Goal: Answer question/provide support

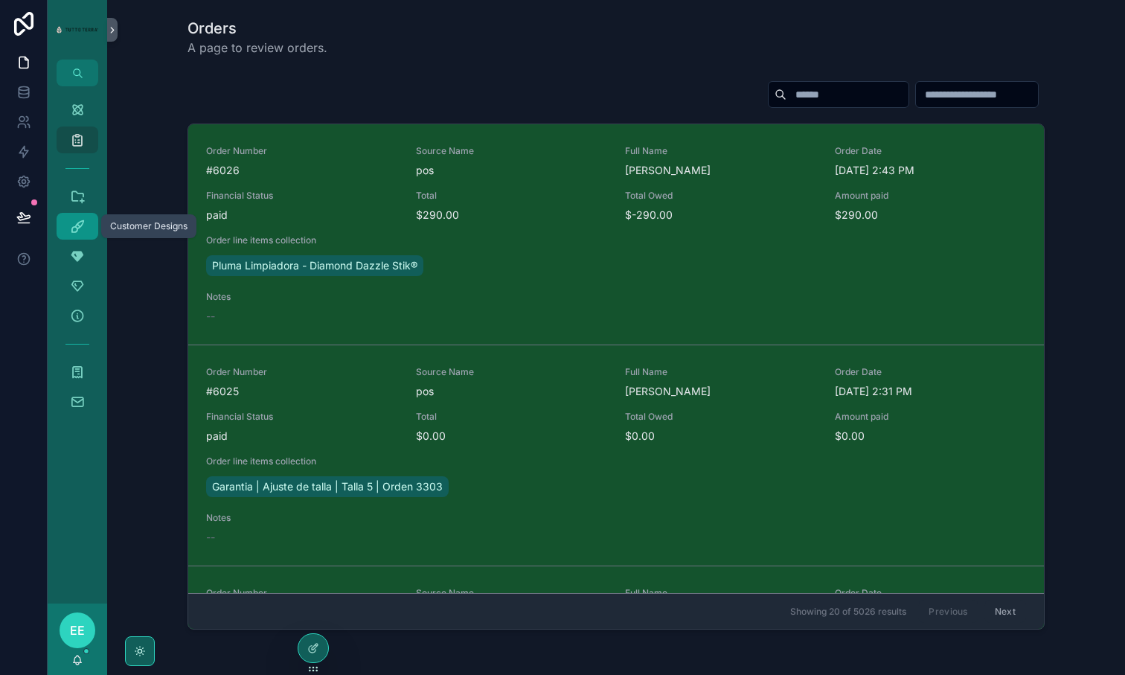
click at [77, 230] on icon "scrollable content" at bounding box center [77, 226] width 15 height 15
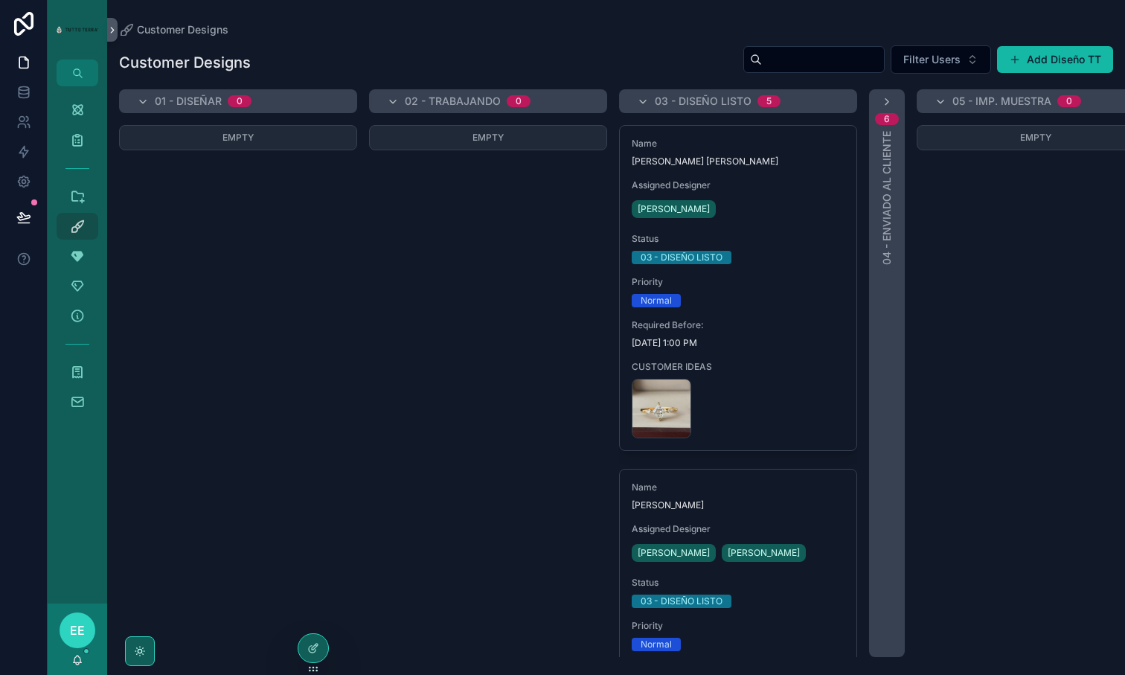
click at [425, 280] on div "Empty" at bounding box center [488, 391] width 238 height 532
click at [451, 298] on div "Empty" at bounding box center [488, 391] width 238 height 532
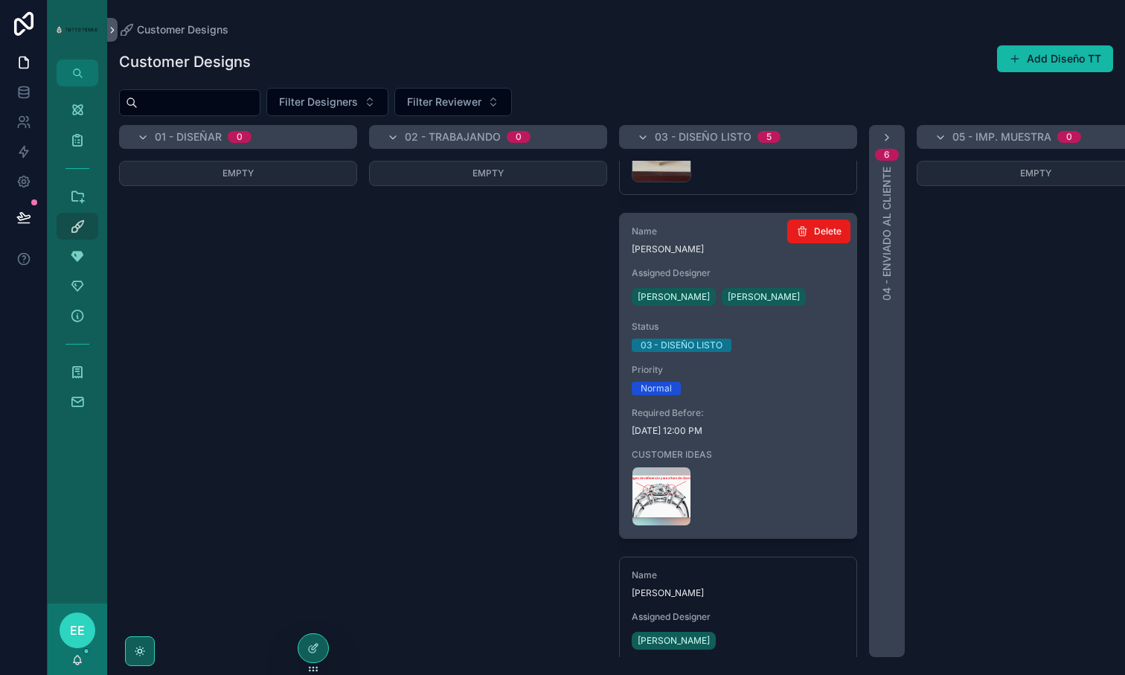
scroll to position [306, 0]
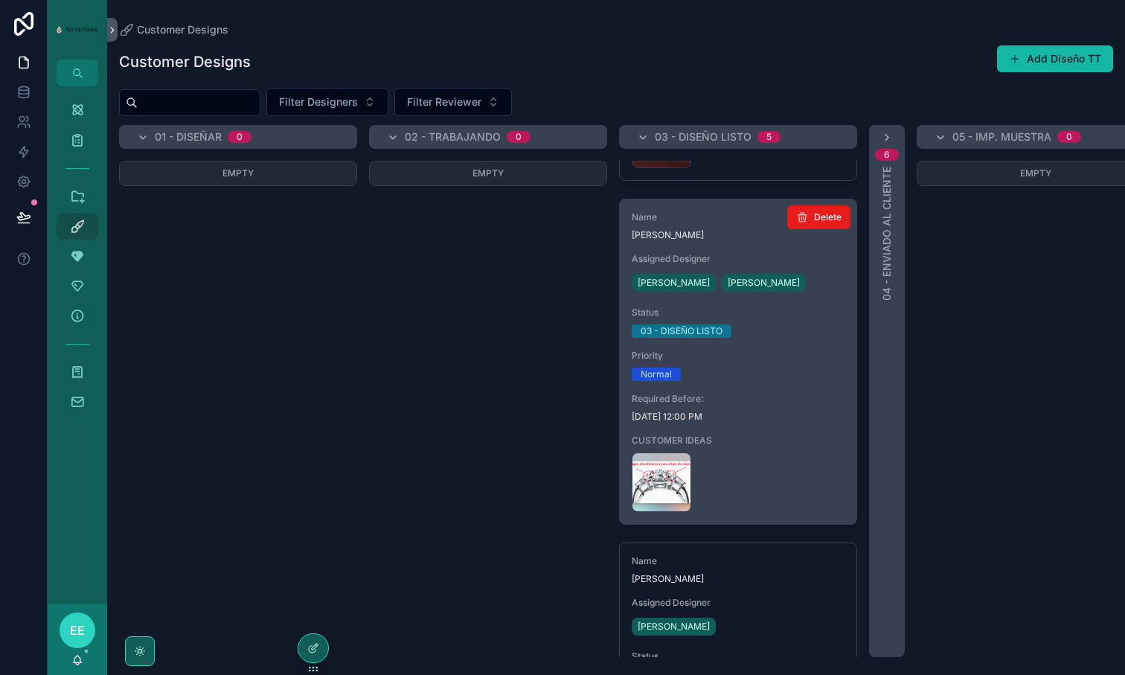
click at [771, 413] on span "[DATE] 12:00 PM" at bounding box center [738, 417] width 213 height 12
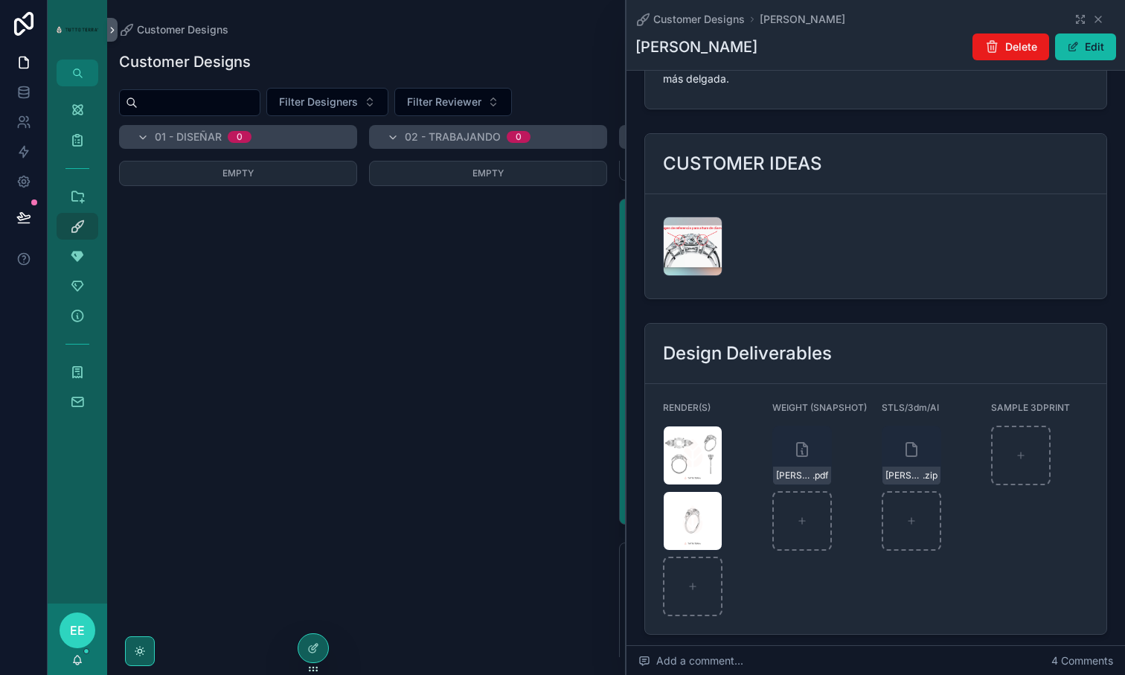
scroll to position [1905, 0]
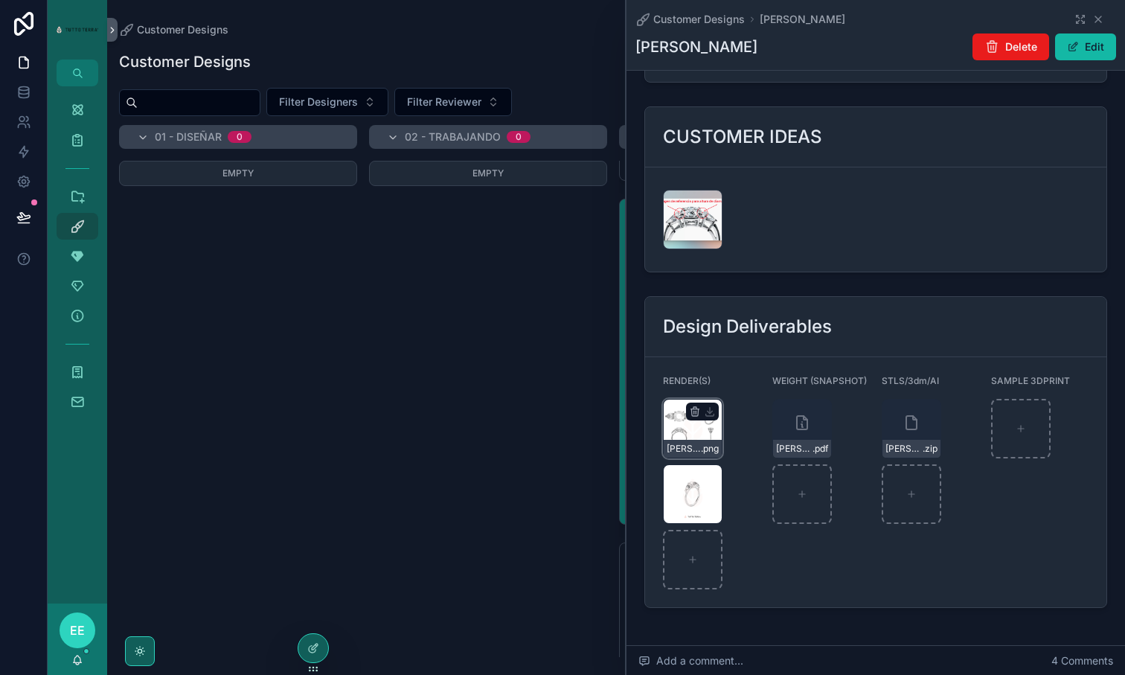
click at [685, 399] on div "[PERSON_NAME]-(2) .png" at bounding box center [693, 429] width 60 height 60
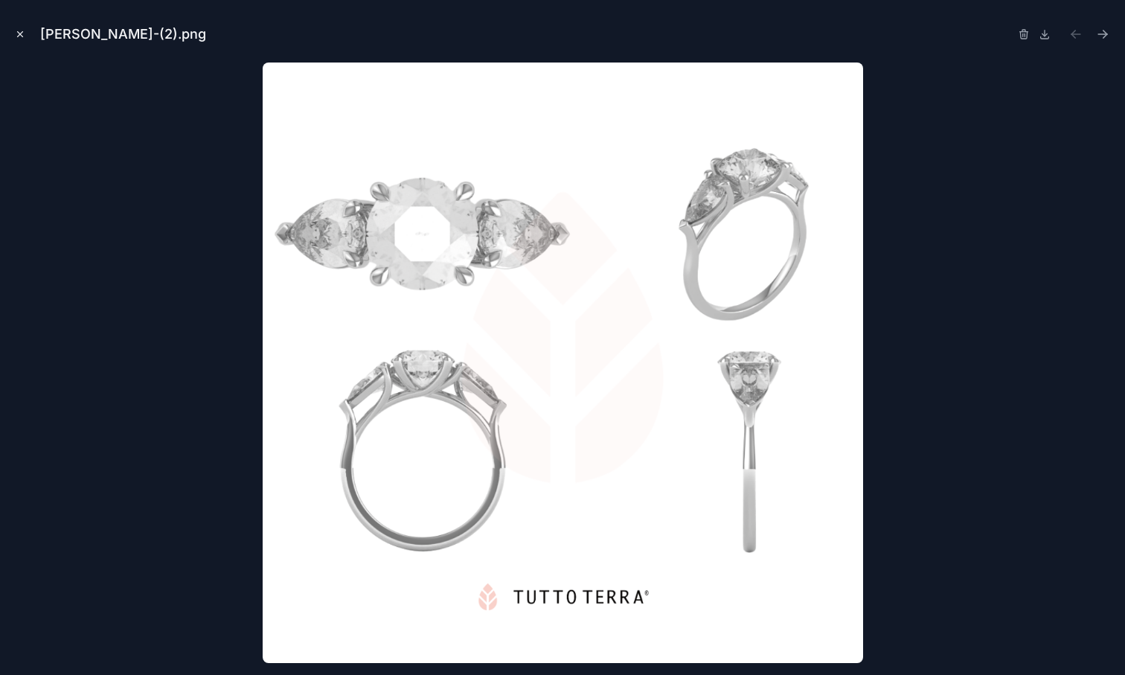
click at [21, 33] on icon "Close modal" at bounding box center [20, 34] width 5 height 5
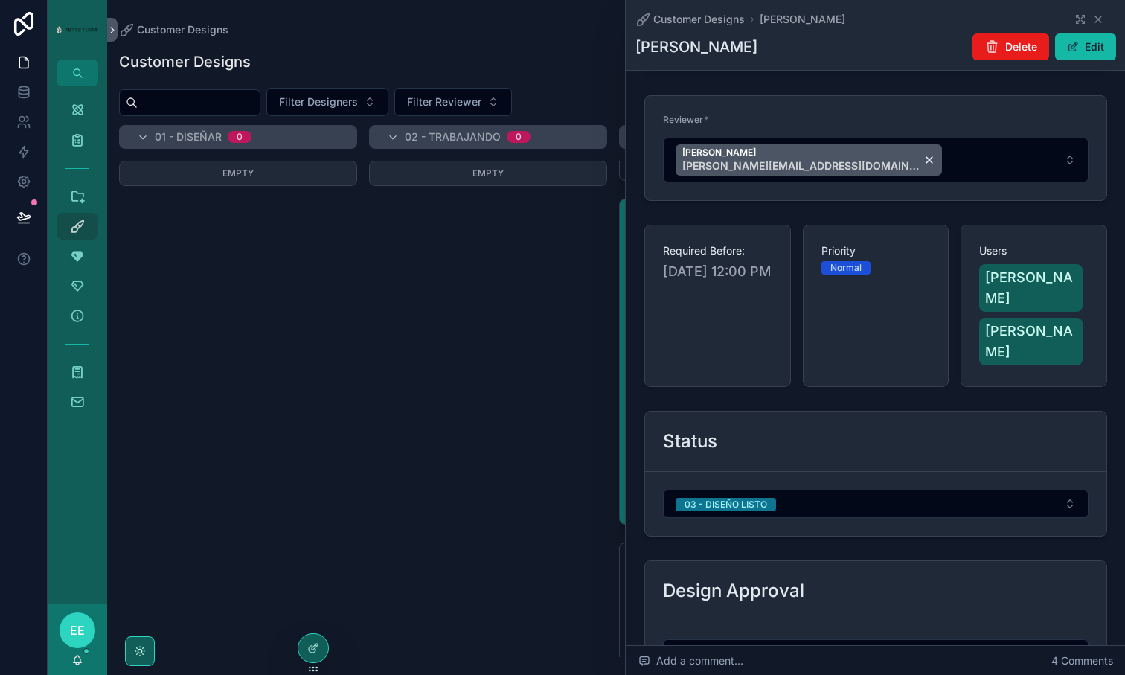
scroll to position [417, 0]
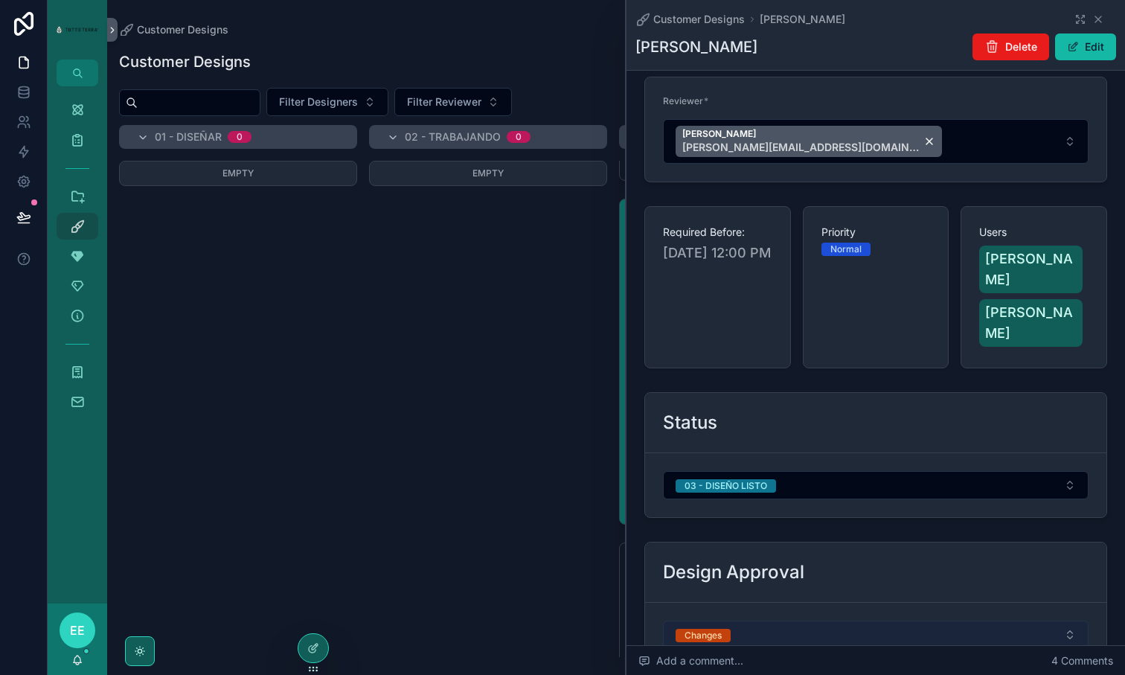
click at [784, 620] on button "Changes" at bounding box center [875, 634] width 425 height 28
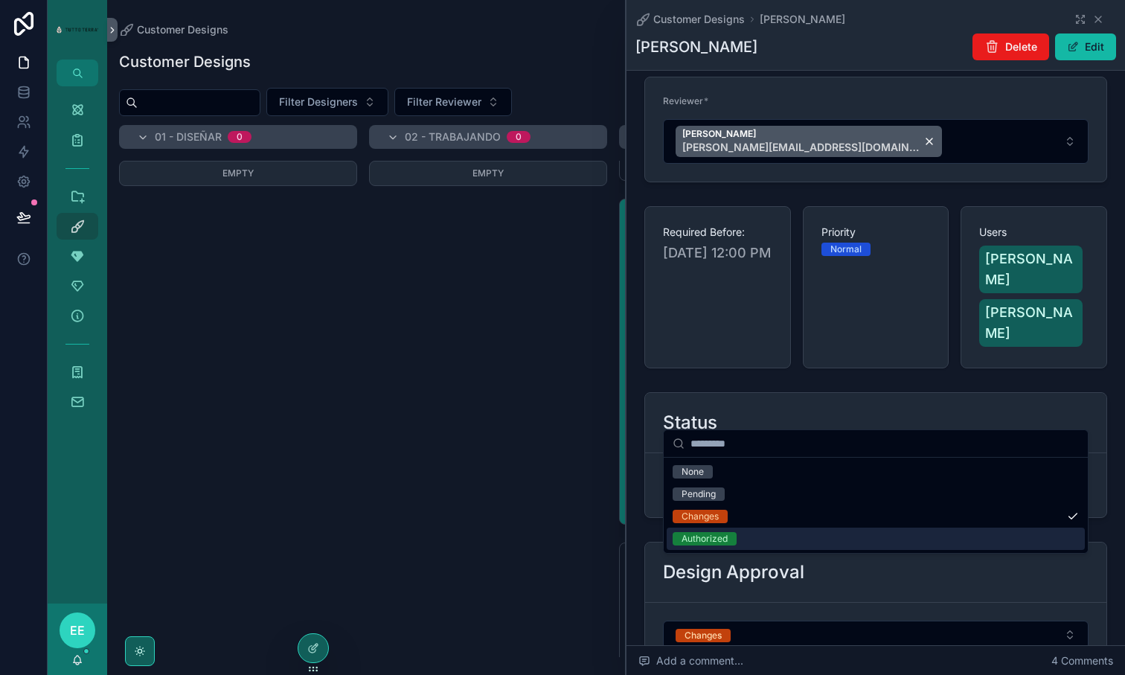
click at [731, 542] on span "Authorized" at bounding box center [704, 538] width 64 height 13
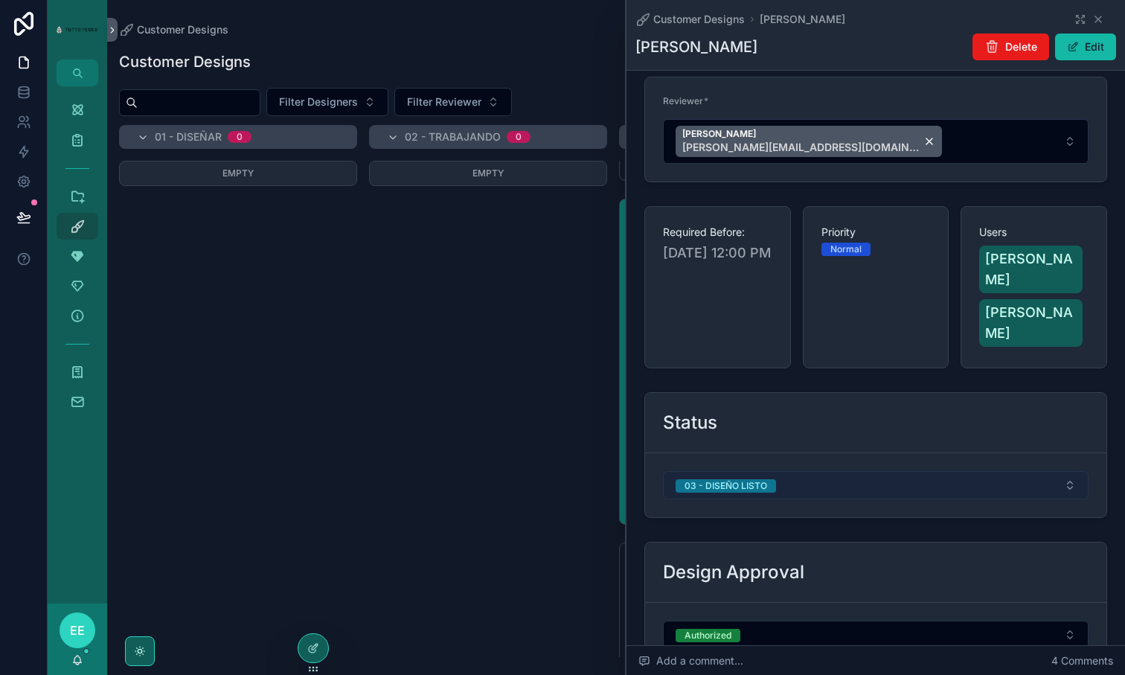
click at [810, 471] on button "03 - DISEÑO LISTO" at bounding box center [875, 485] width 425 height 28
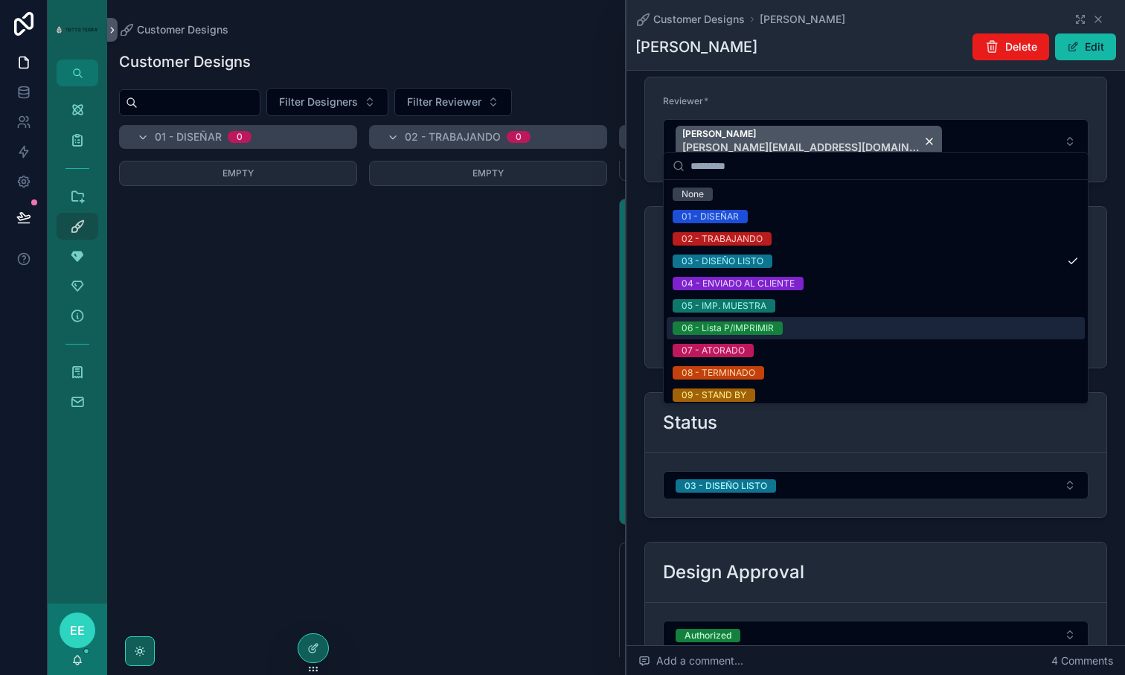
scroll to position [6, 0]
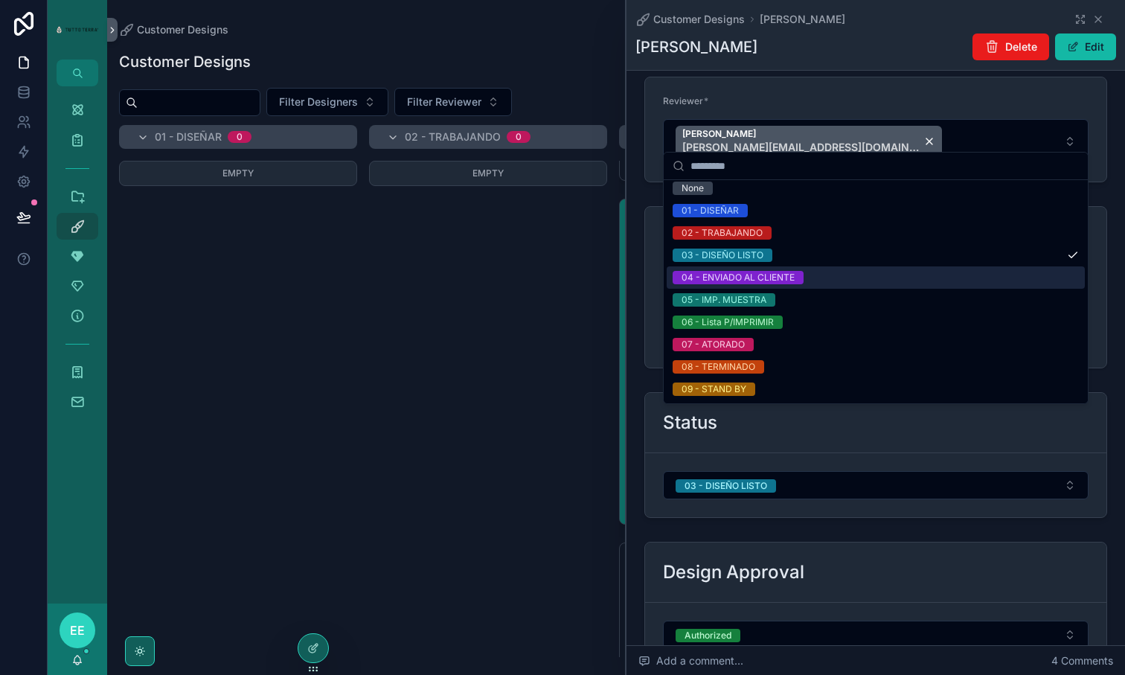
click at [749, 281] on div "04 - ENVIADO AL CLIENTE" at bounding box center [737, 277] width 113 height 13
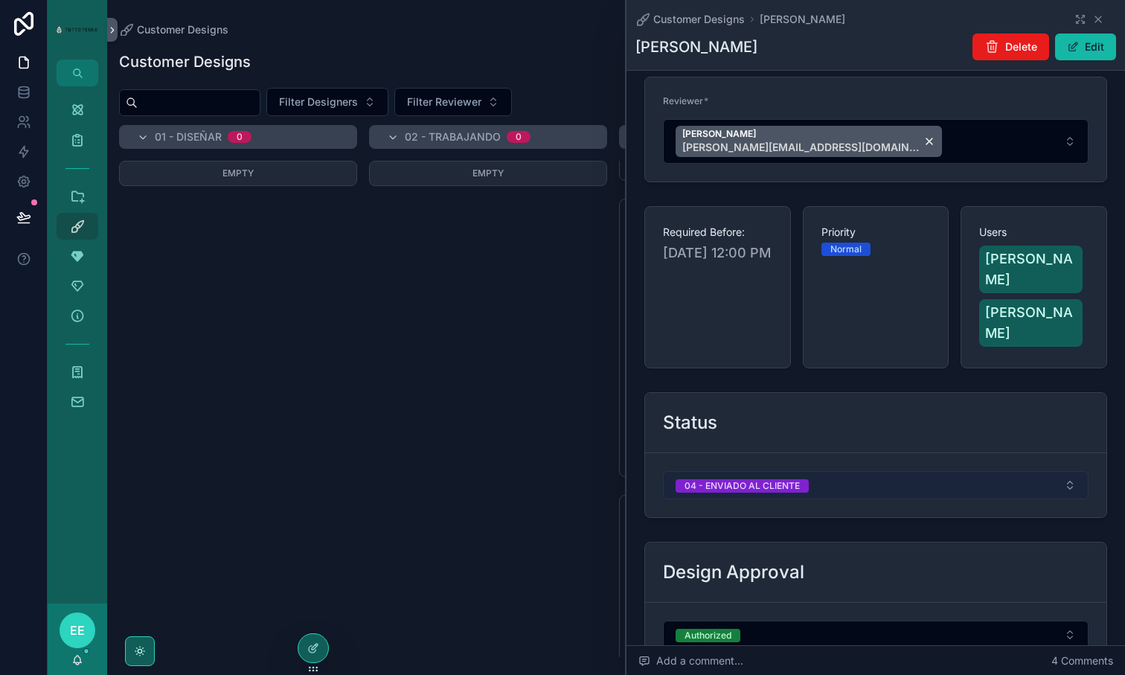
click at [841, 471] on button "04 - ENVIADO AL CLIENTE" at bounding box center [875, 485] width 425 height 28
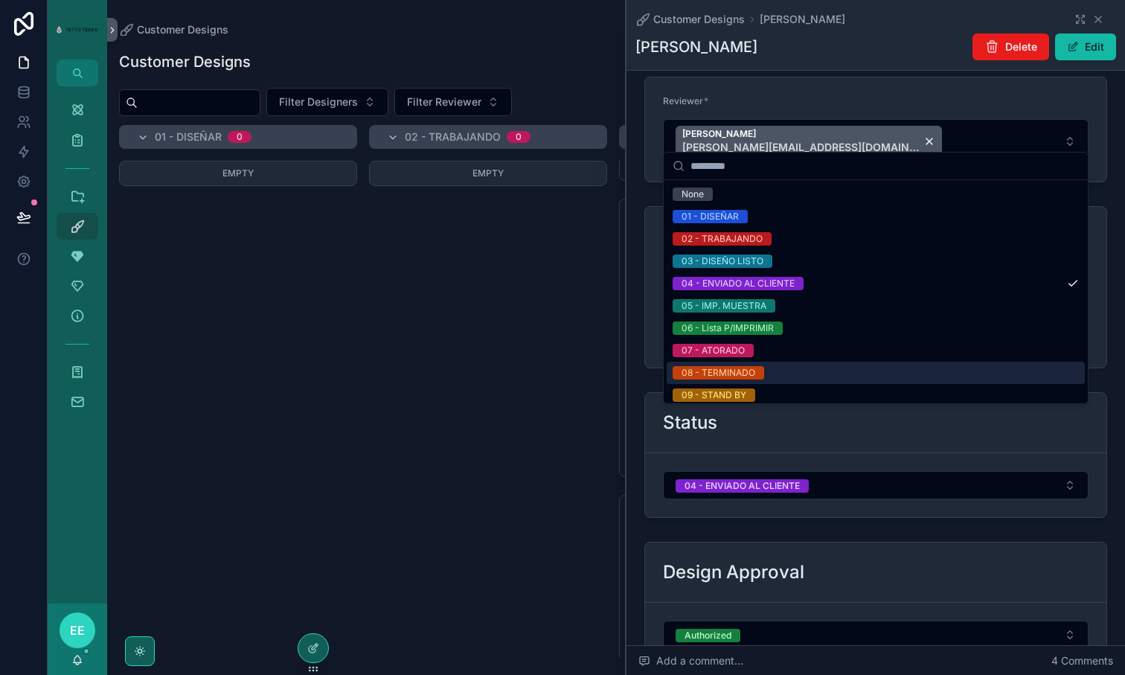
click at [766, 376] on div "08 - TERMINADO" at bounding box center [875, 373] width 418 height 22
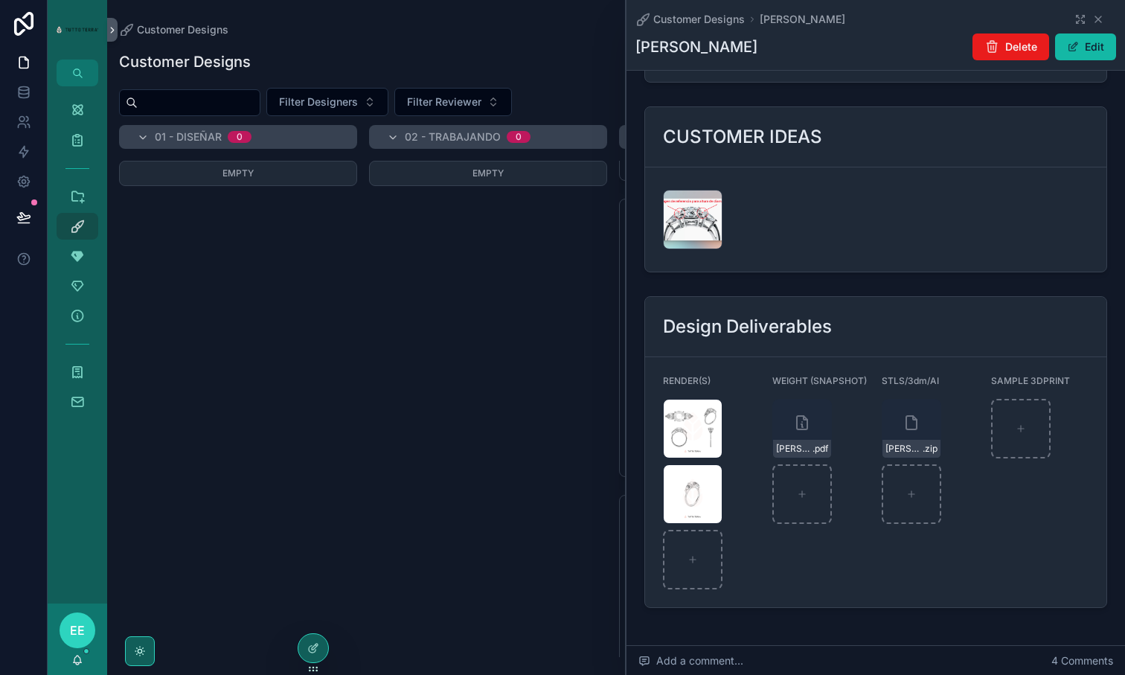
scroll to position [1880, 0]
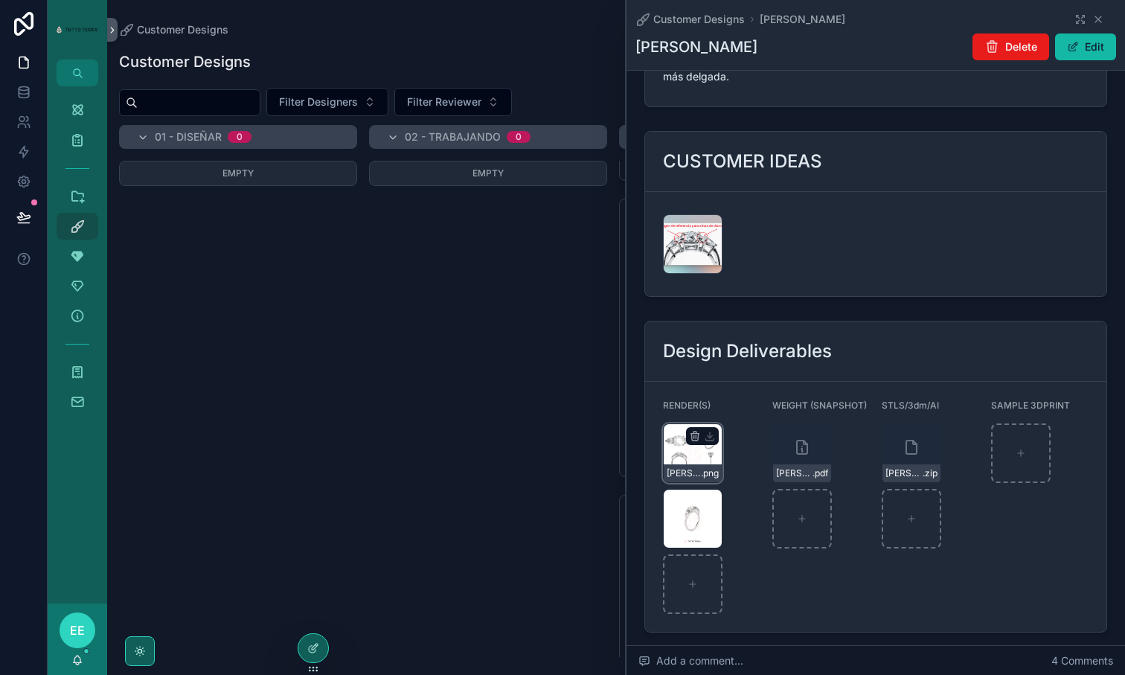
click at [674, 423] on div "Andrea-Jimenez-Aguilar-(2) .png" at bounding box center [693, 453] width 60 height 60
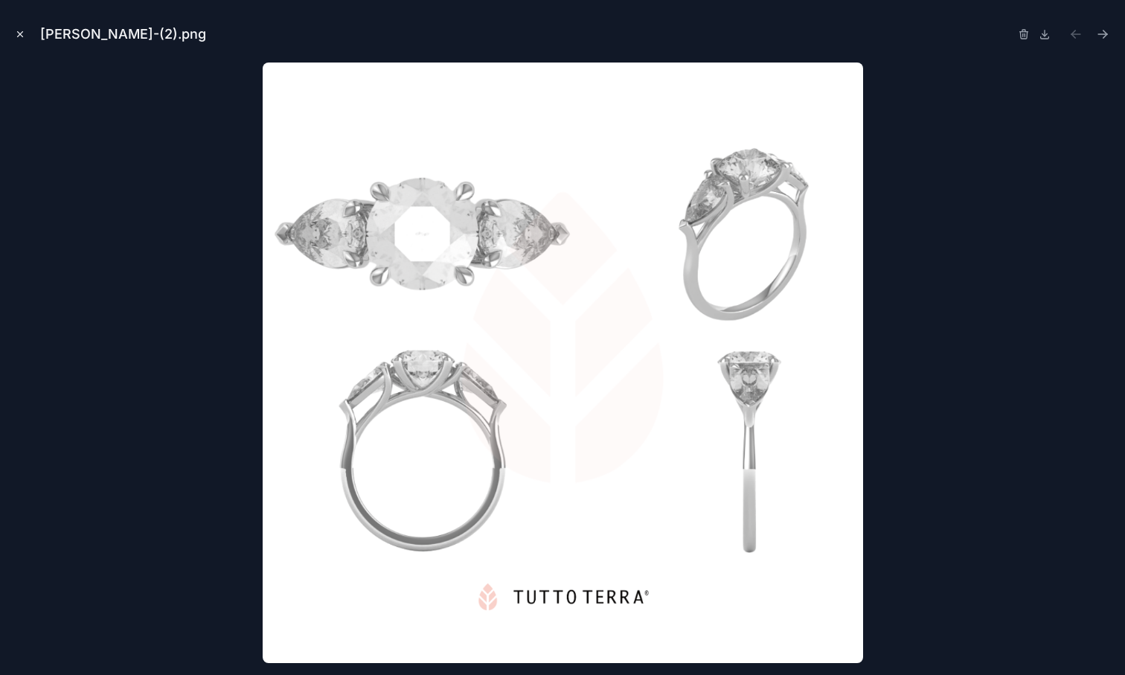
click at [24, 34] on icon "Close modal" at bounding box center [20, 34] width 10 height 10
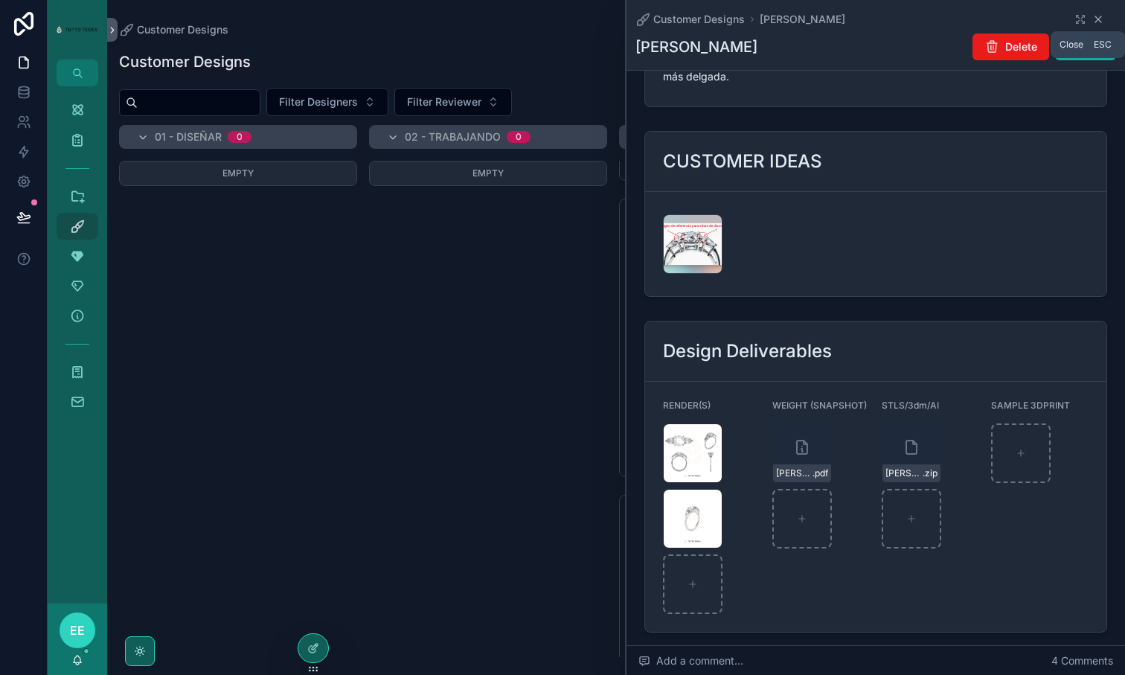
click at [1101, 19] on icon "scrollable content" at bounding box center [1098, 19] width 12 height 12
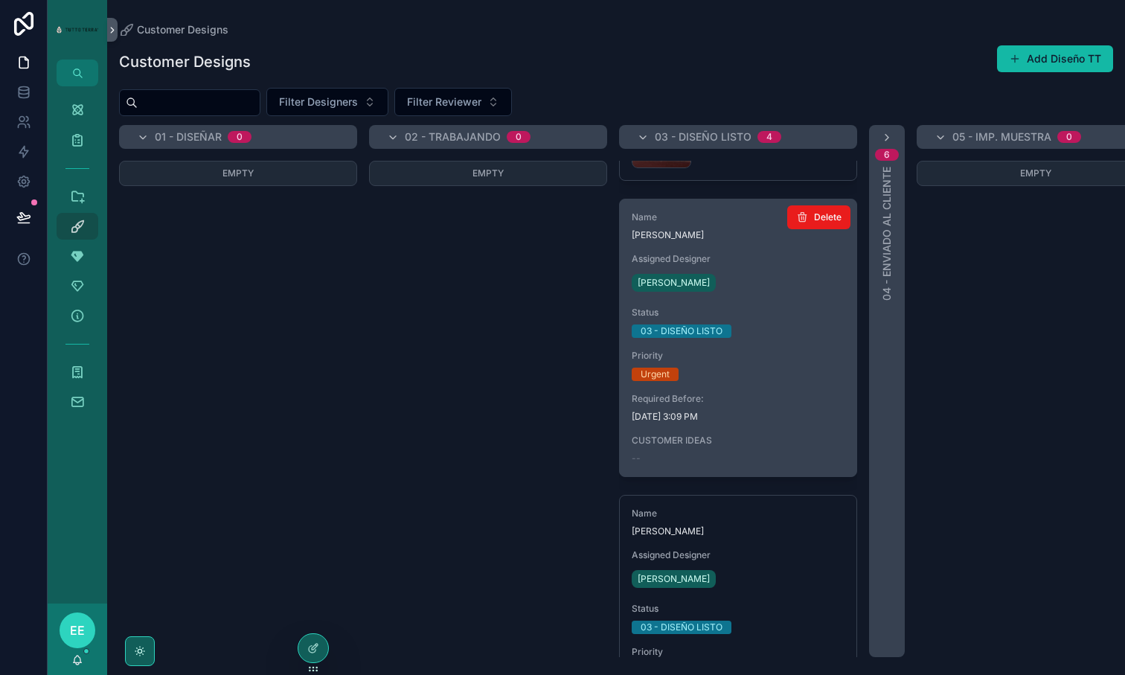
click at [711, 389] on div "Name Arturo Lara Assigned Designer Cesar Chim Status 03 - DISEÑO LISTO Priority…" at bounding box center [738, 337] width 237 height 277
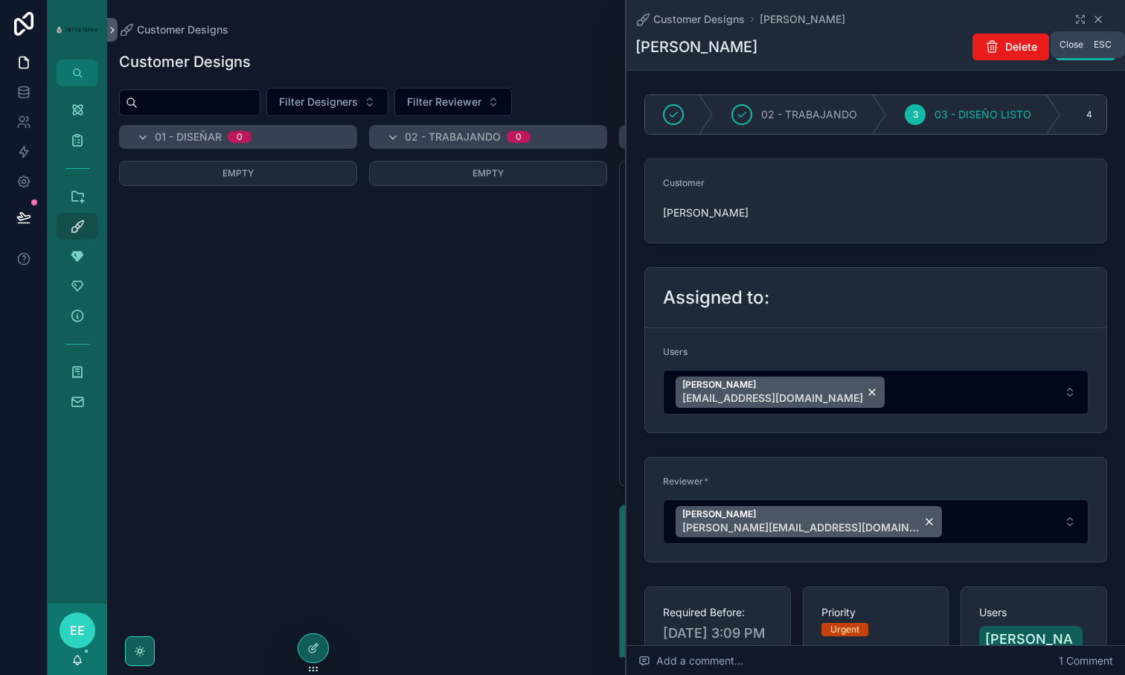
click at [1098, 16] on icon "scrollable content" at bounding box center [1098, 19] width 12 height 12
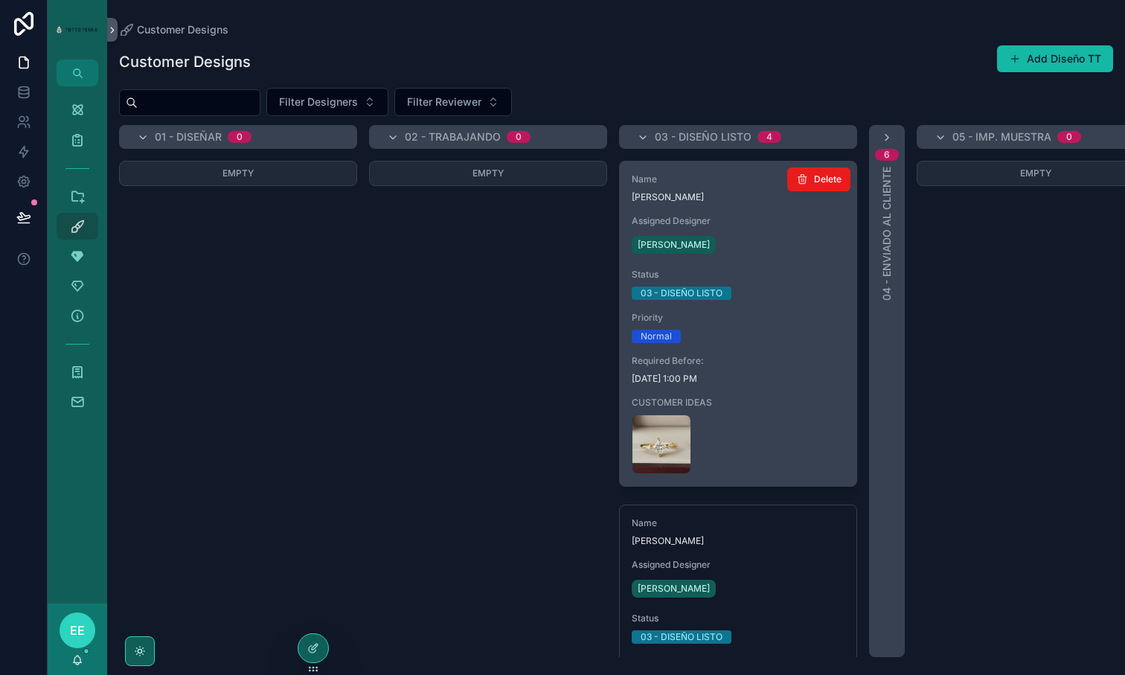
click at [764, 244] on div "[PERSON_NAME]" at bounding box center [738, 245] width 213 height 24
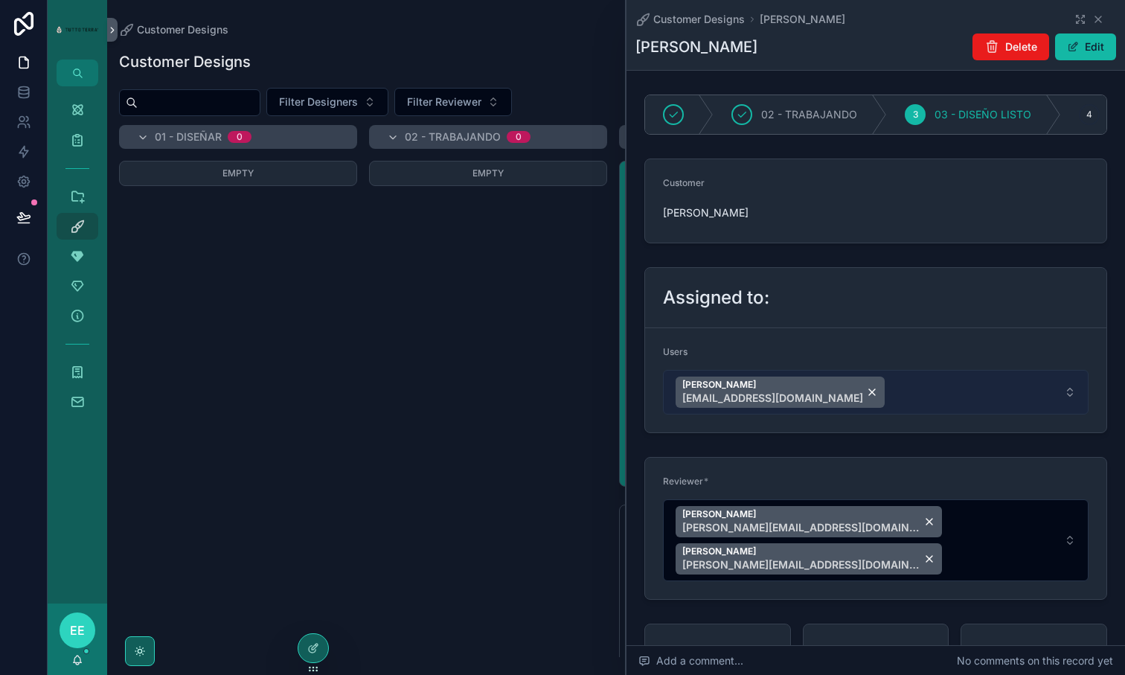
click at [910, 403] on button "Yamili Haas yamilihaas@tuttoterra.com" at bounding box center [875, 392] width 425 height 45
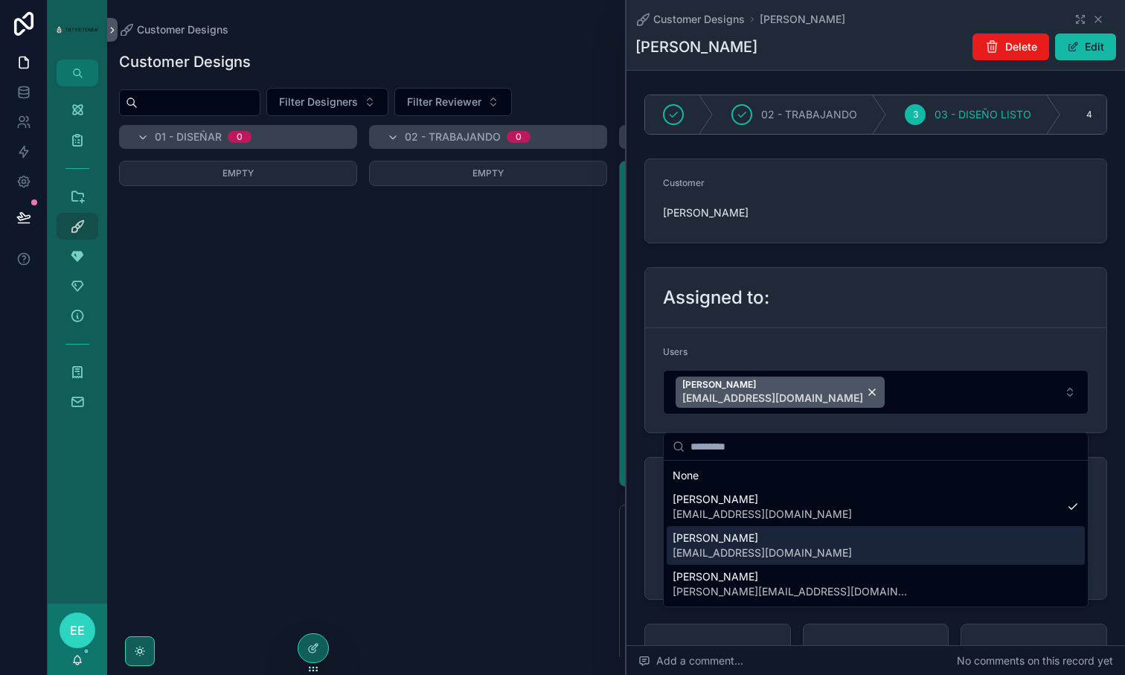
click at [765, 556] on span "cesar@tuttoterra.com" at bounding box center [761, 552] width 179 height 15
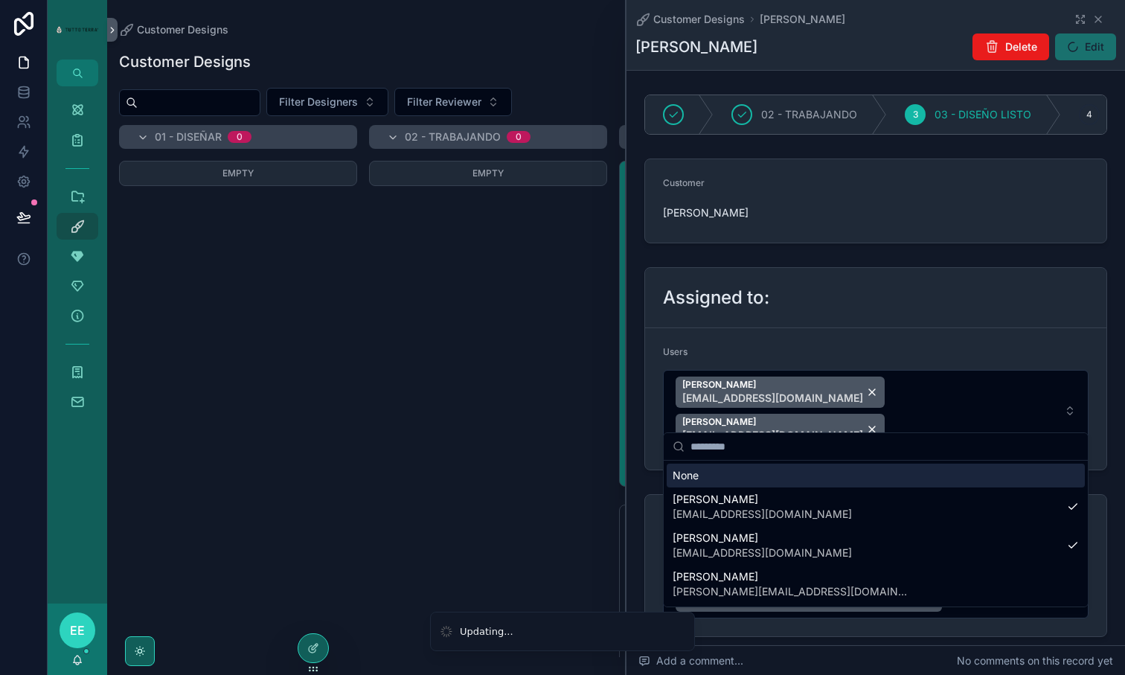
click at [991, 328] on div "Assigned to:" at bounding box center [875, 298] width 461 height 60
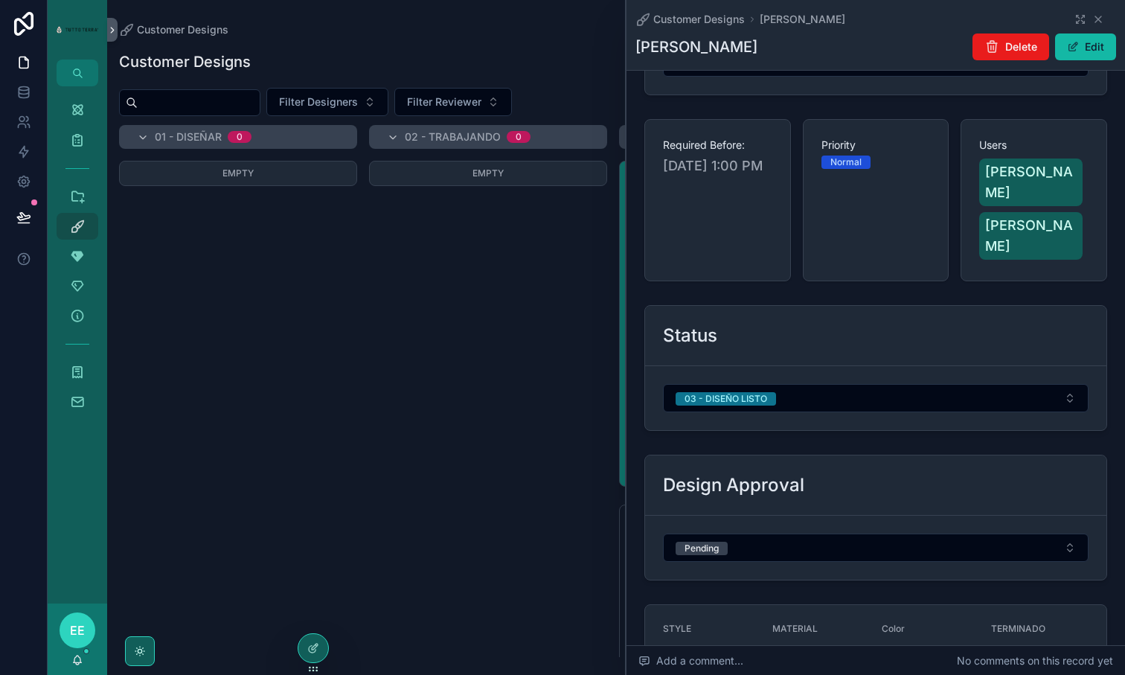
scroll to position [544, 0]
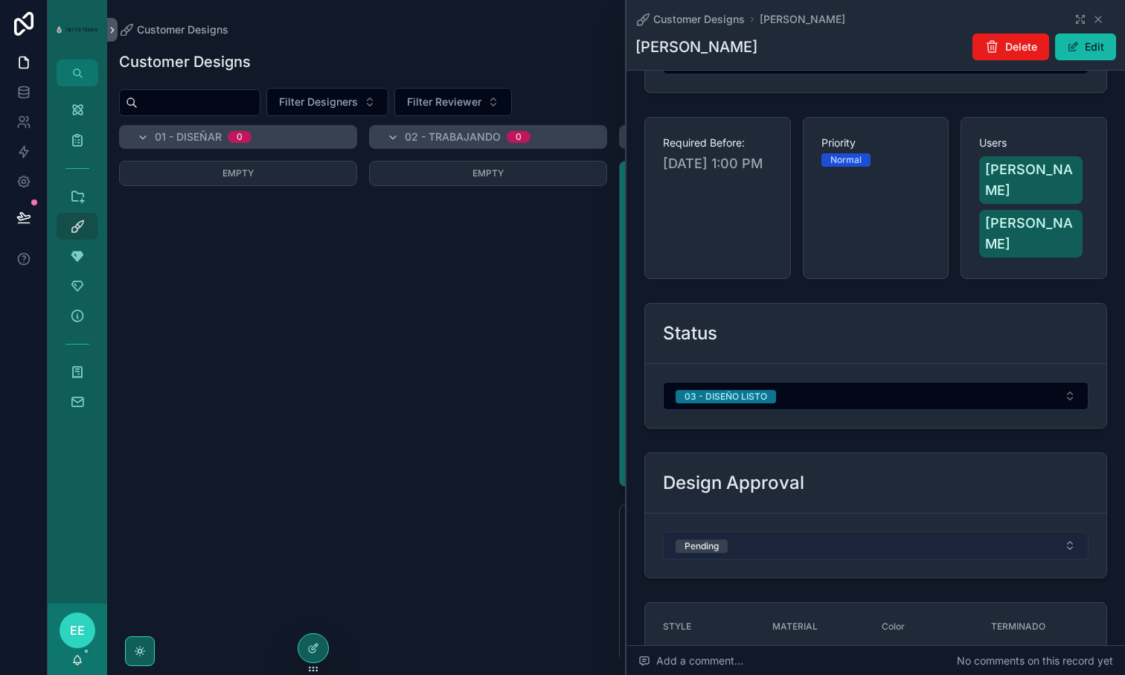
click at [768, 531] on button "Pending" at bounding box center [875, 545] width 425 height 28
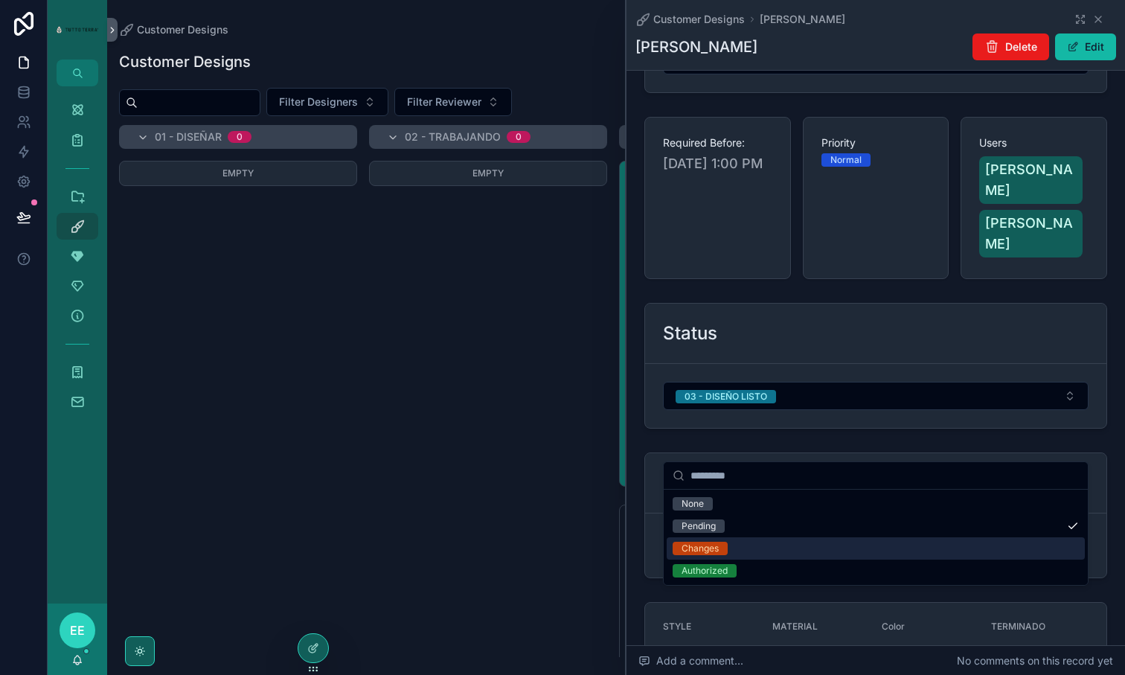
click at [724, 545] on span "Changes" at bounding box center [699, 548] width 55 height 13
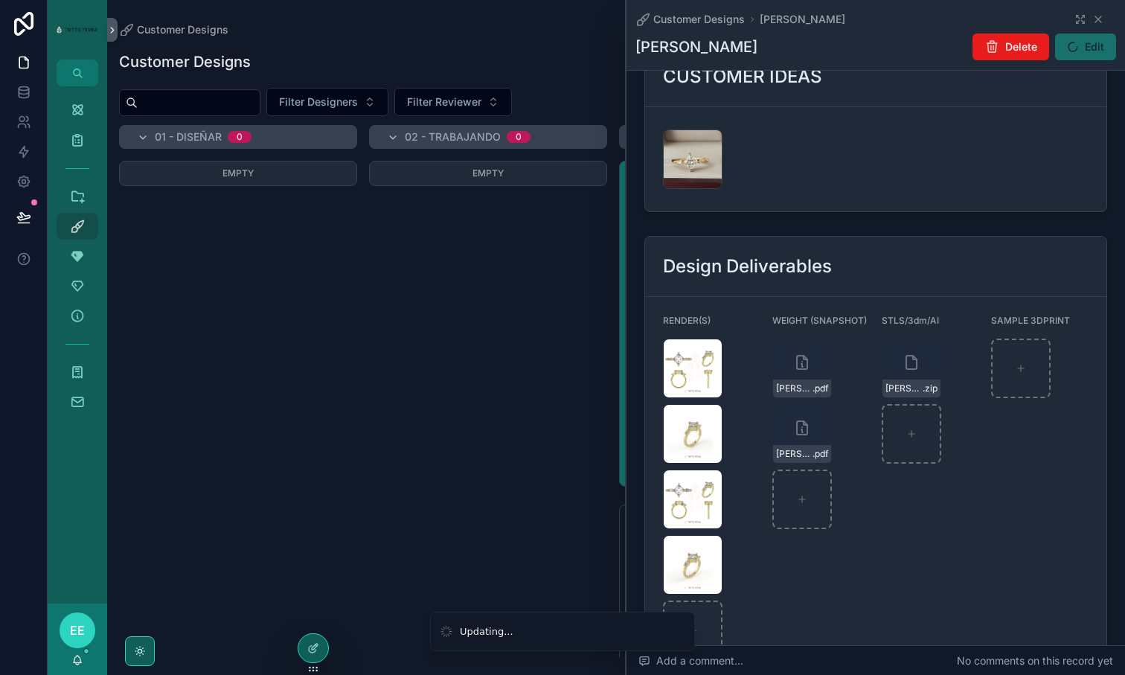
scroll to position [1902, 0]
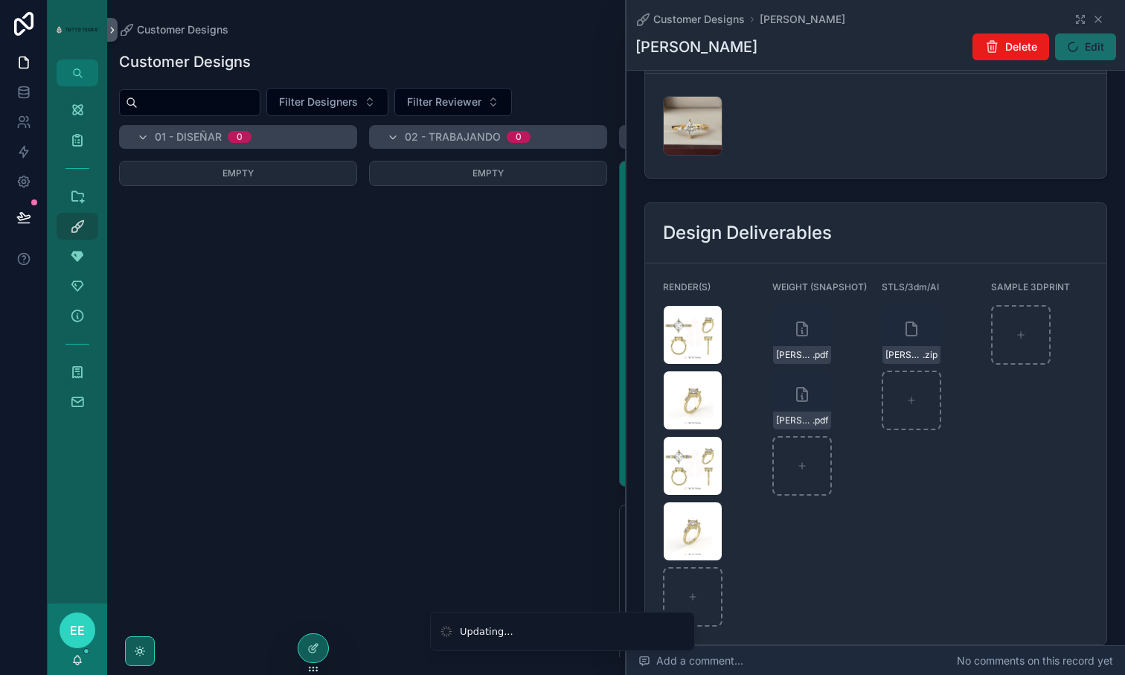
click at [692, 659] on span "Add a comment..." at bounding box center [690, 660] width 105 height 15
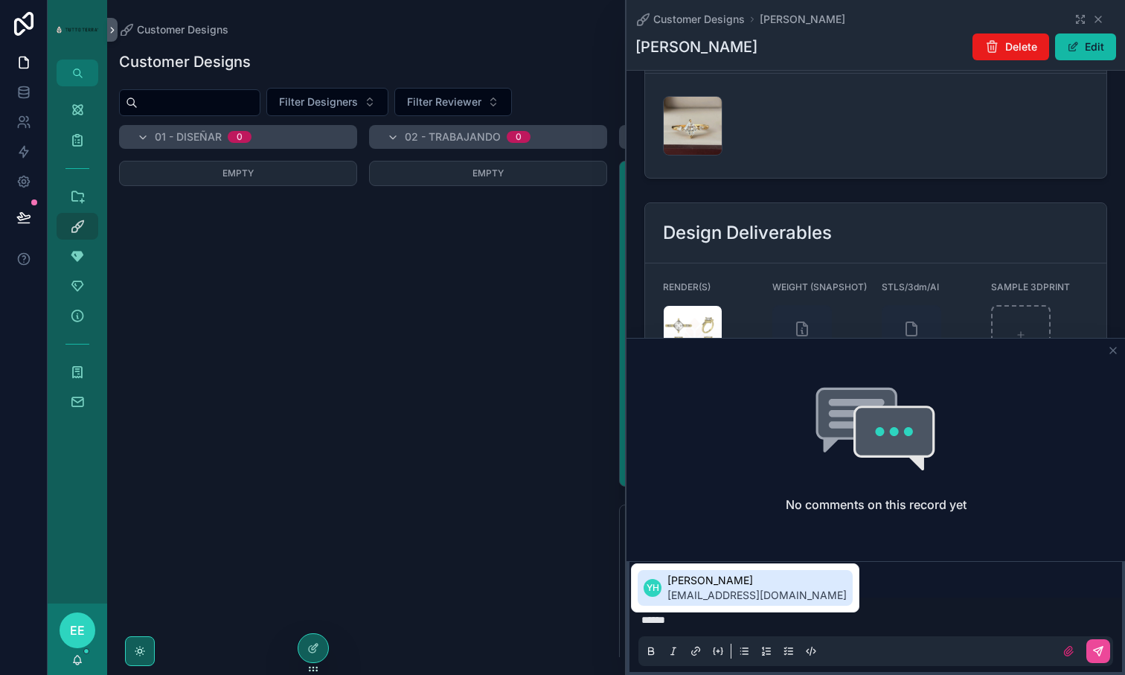
click at [703, 585] on span "[PERSON_NAME]" at bounding box center [756, 580] width 179 height 15
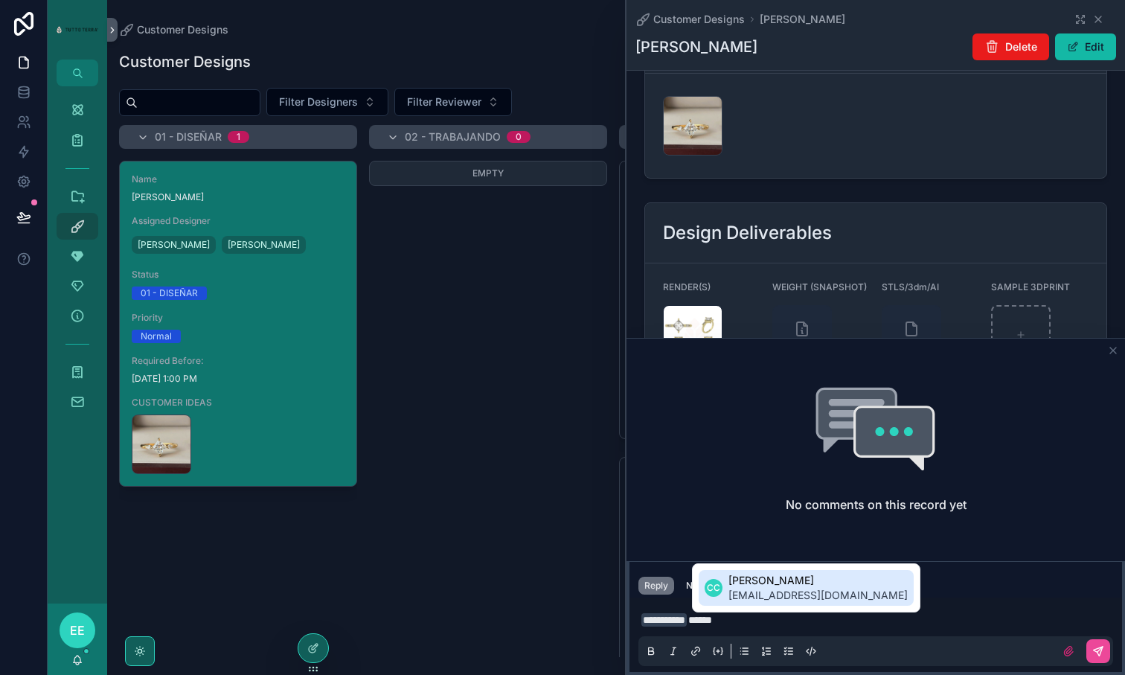
click at [754, 582] on span "[PERSON_NAME]" at bounding box center [817, 580] width 179 height 15
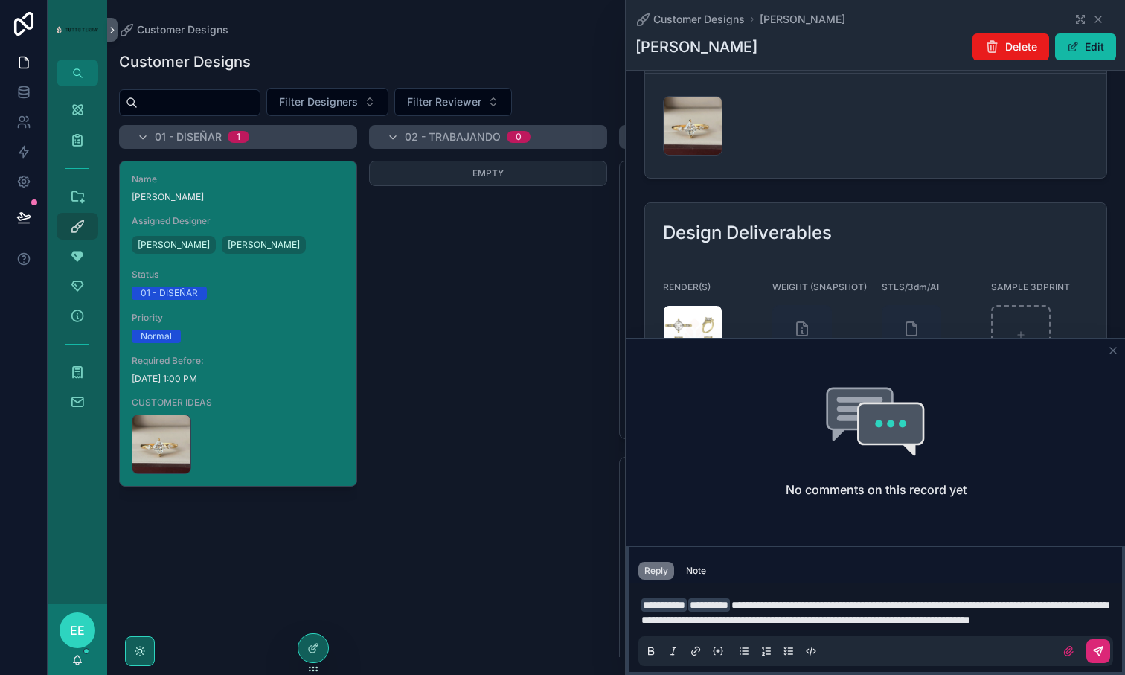
click at [1099, 647] on icon "scrollable content" at bounding box center [1097, 650] width 9 height 9
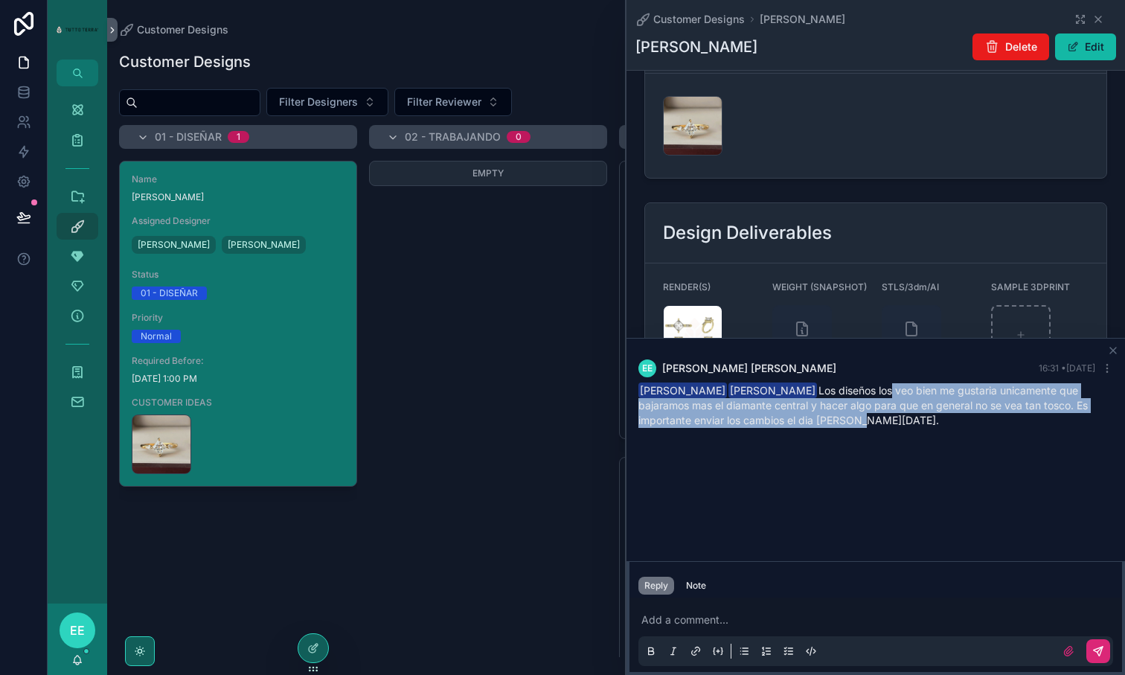
drag, startPoint x: 832, startPoint y: 387, endPoint x: 775, endPoint y: 422, distance: 67.1
click at [776, 423] on div "Yamili Haas Cesar Chim Los diseños los veo bien me gustaria unicamente que baja…" at bounding box center [875, 405] width 475 height 45
click at [775, 422] on div "Yamili Haas Cesar Chim Los diseños los veo bien me gustaria unicamente que baja…" at bounding box center [875, 405] width 475 height 45
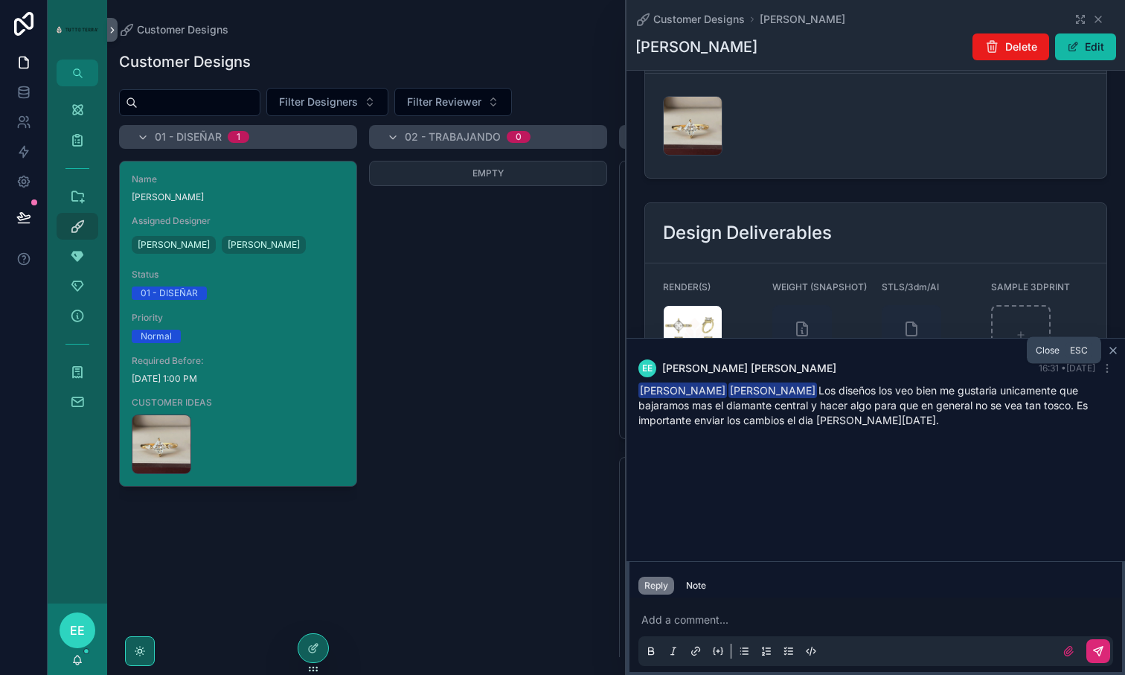
click at [1113, 348] on icon "scrollable content" at bounding box center [1113, 350] width 12 height 12
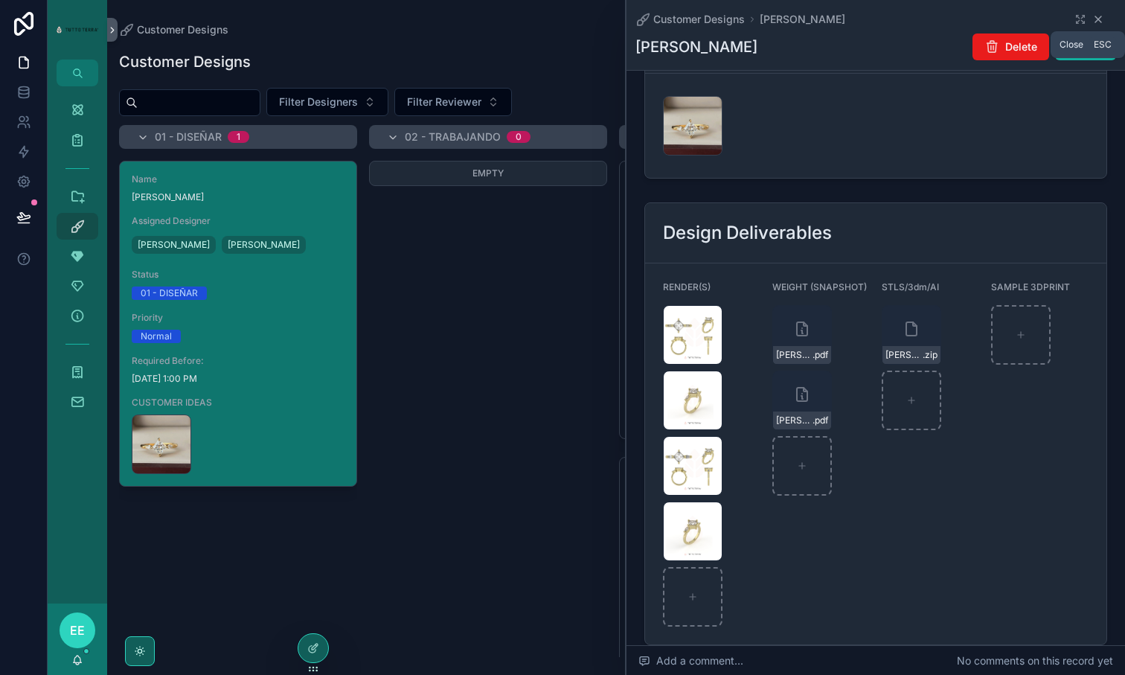
click at [1099, 18] on icon "scrollable content" at bounding box center [1098, 19] width 6 height 6
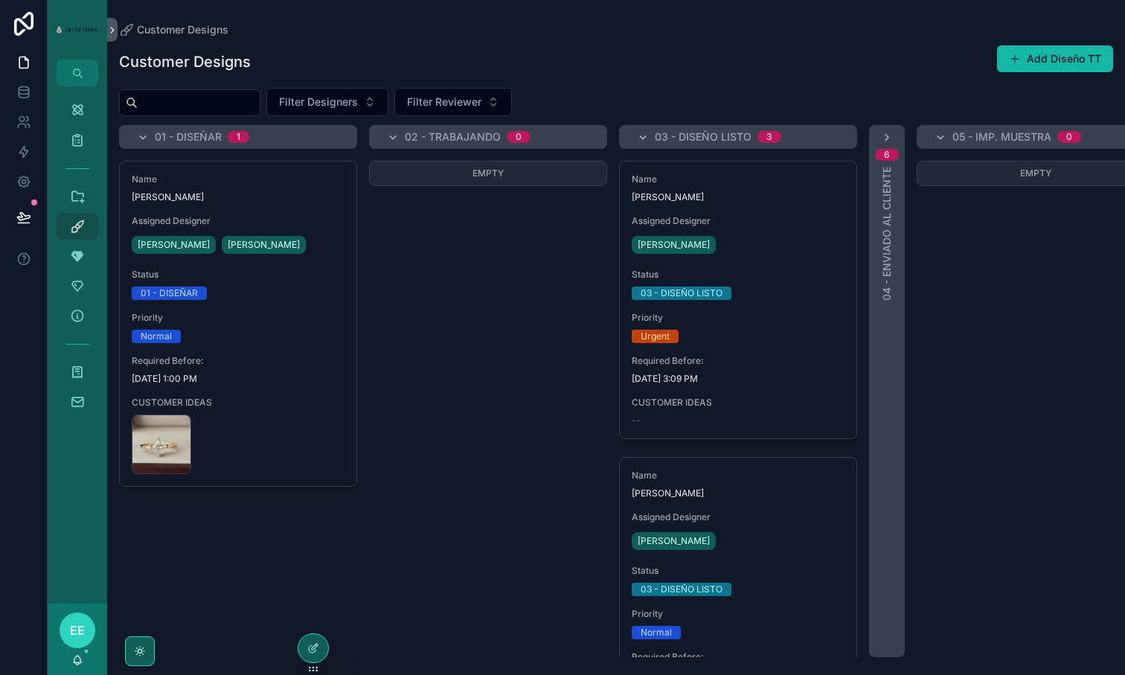
click at [479, 388] on div "Empty" at bounding box center [488, 409] width 238 height 496
click at [25, 211] on icon at bounding box center [23, 217] width 15 height 15
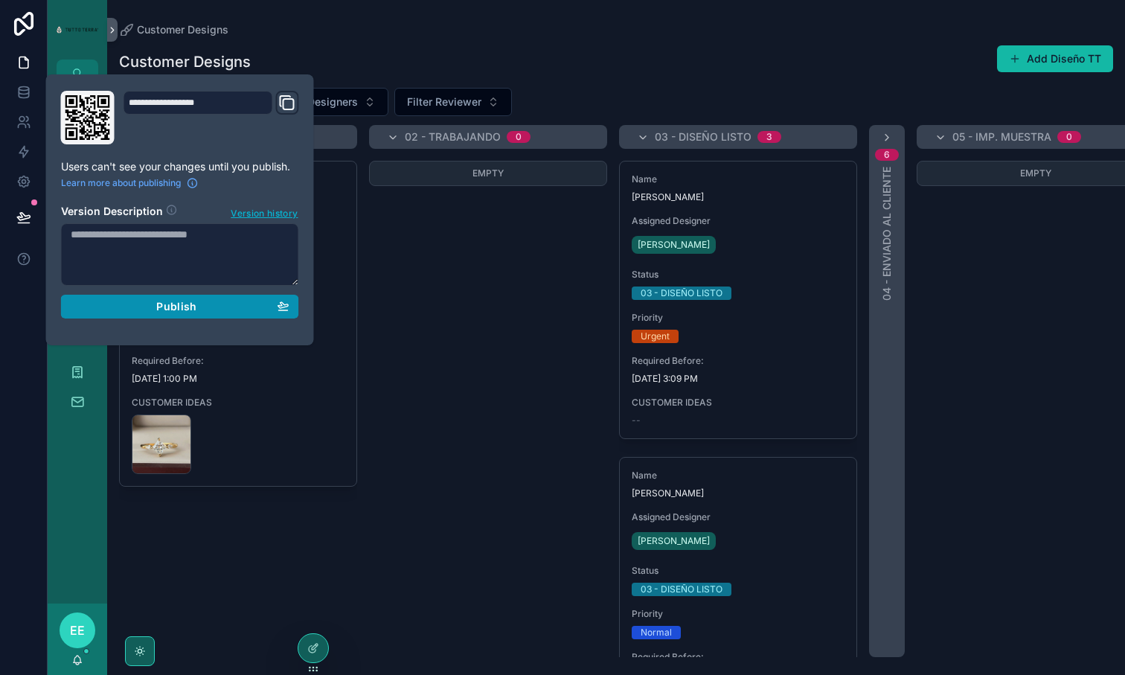
click at [204, 306] on div "Publish" at bounding box center [180, 306] width 219 height 13
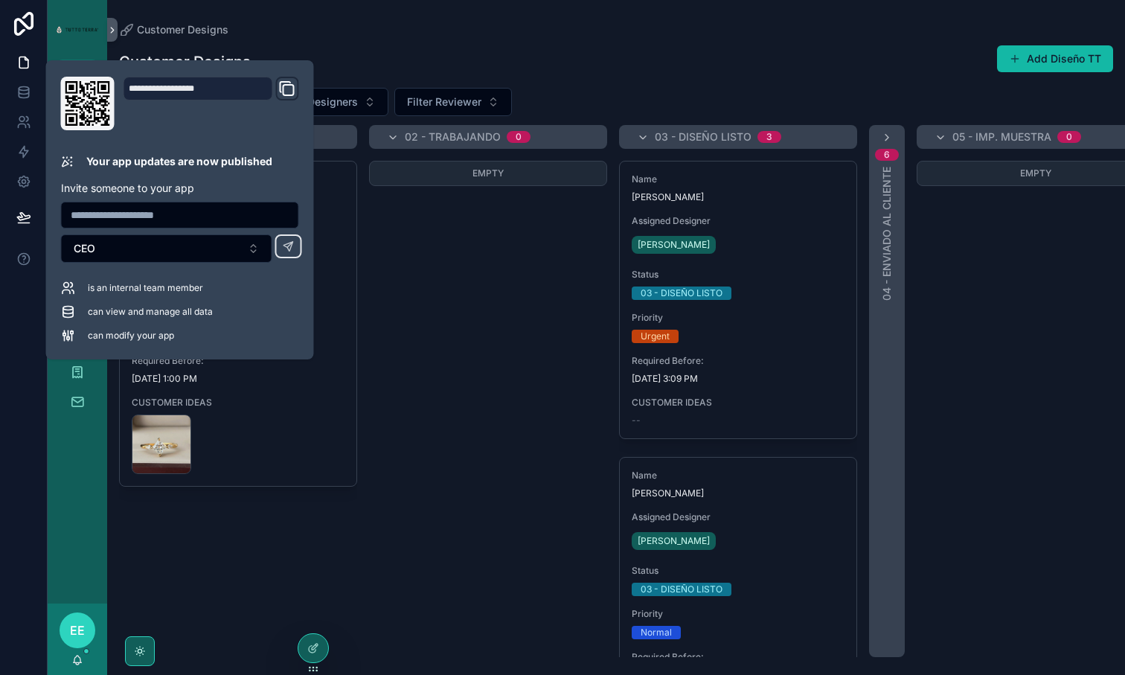
click at [23, 309] on div at bounding box center [24, 337] width 48 height 675
